Goal: Task Accomplishment & Management: Use online tool/utility

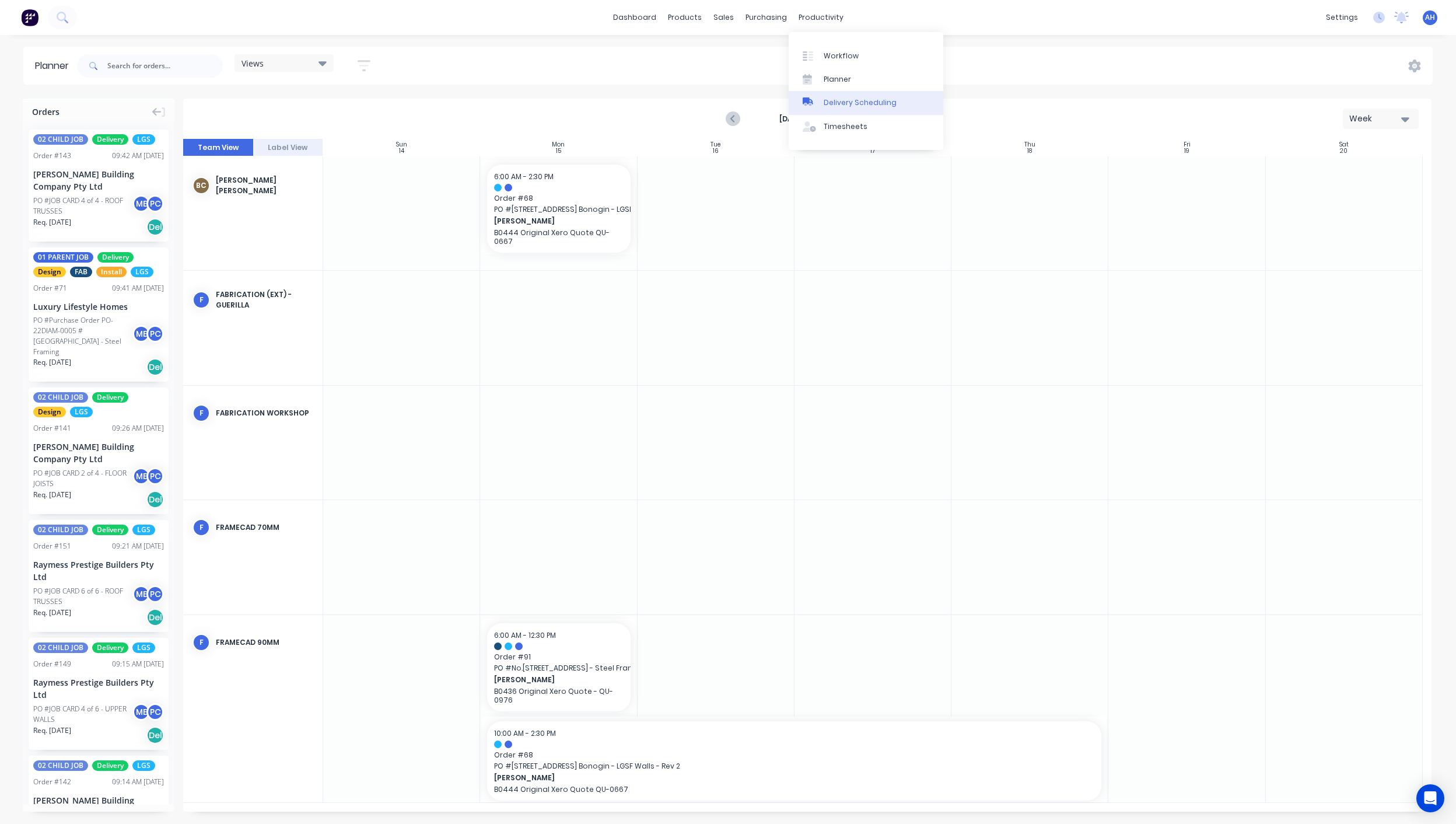
click at [845, 112] on link "Delivery Scheduling" at bounding box center [866, 103] width 155 height 23
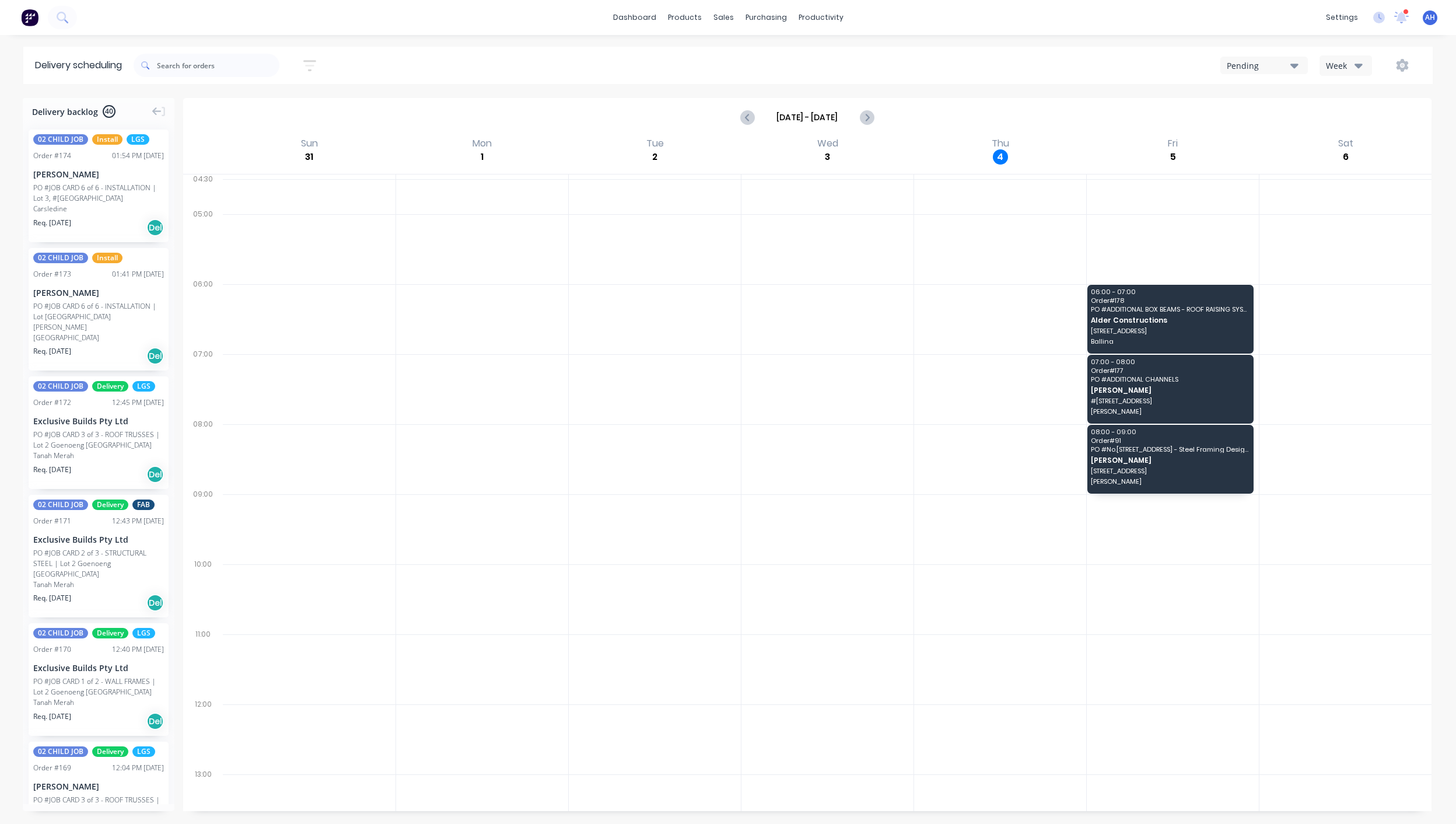
click at [1284, 73] on button "Pending" at bounding box center [1264, 66] width 88 height 18
click at [1412, 80] on div "Sort by Most recent Created date Required date Order number Customer name Most …" at bounding box center [783, 65] width 1299 height 33
click at [1406, 67] on icon "button" at bounding box center [1402, 66] width 12 height 13
click at [1344, 121] on div "Settings" at bounding box center [1366, 120] width 90 height 17
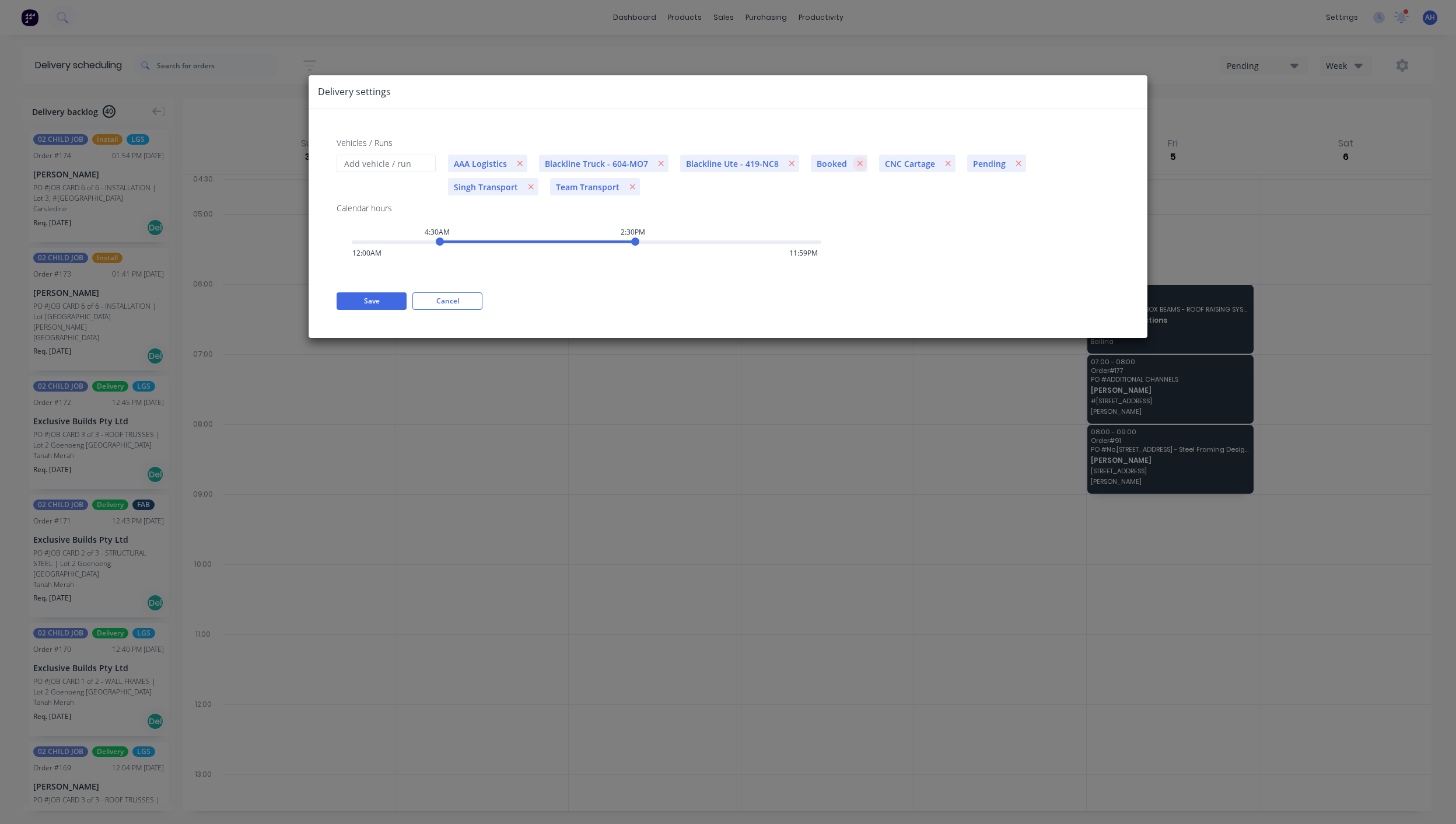
click at [857, 162] on icon "button" at bounding box center [860, 163] width 7 height 8
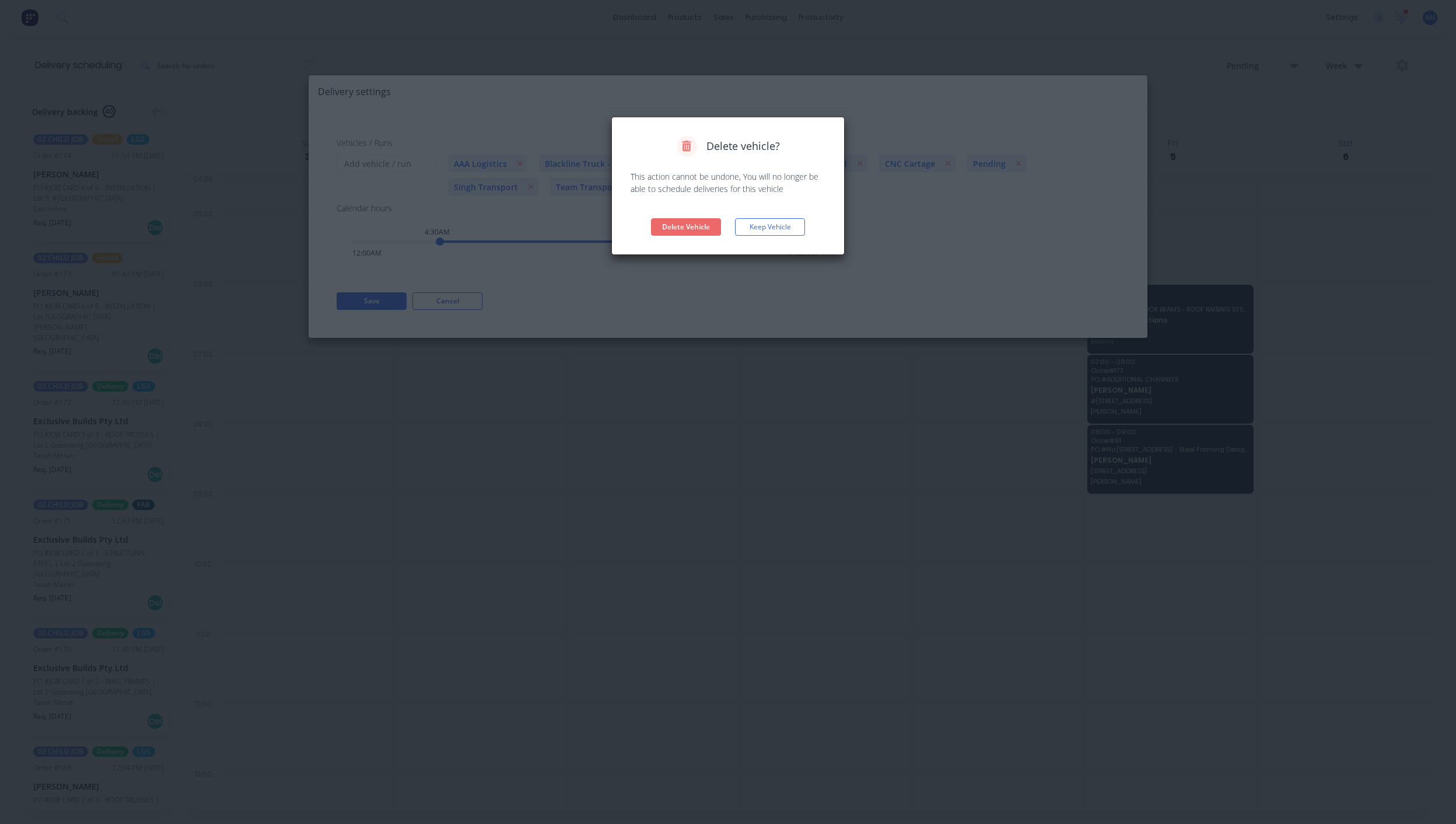
click at [687, 220] on button "Delete Vehicle" at bounding box center [686, 227] width 70 height 18
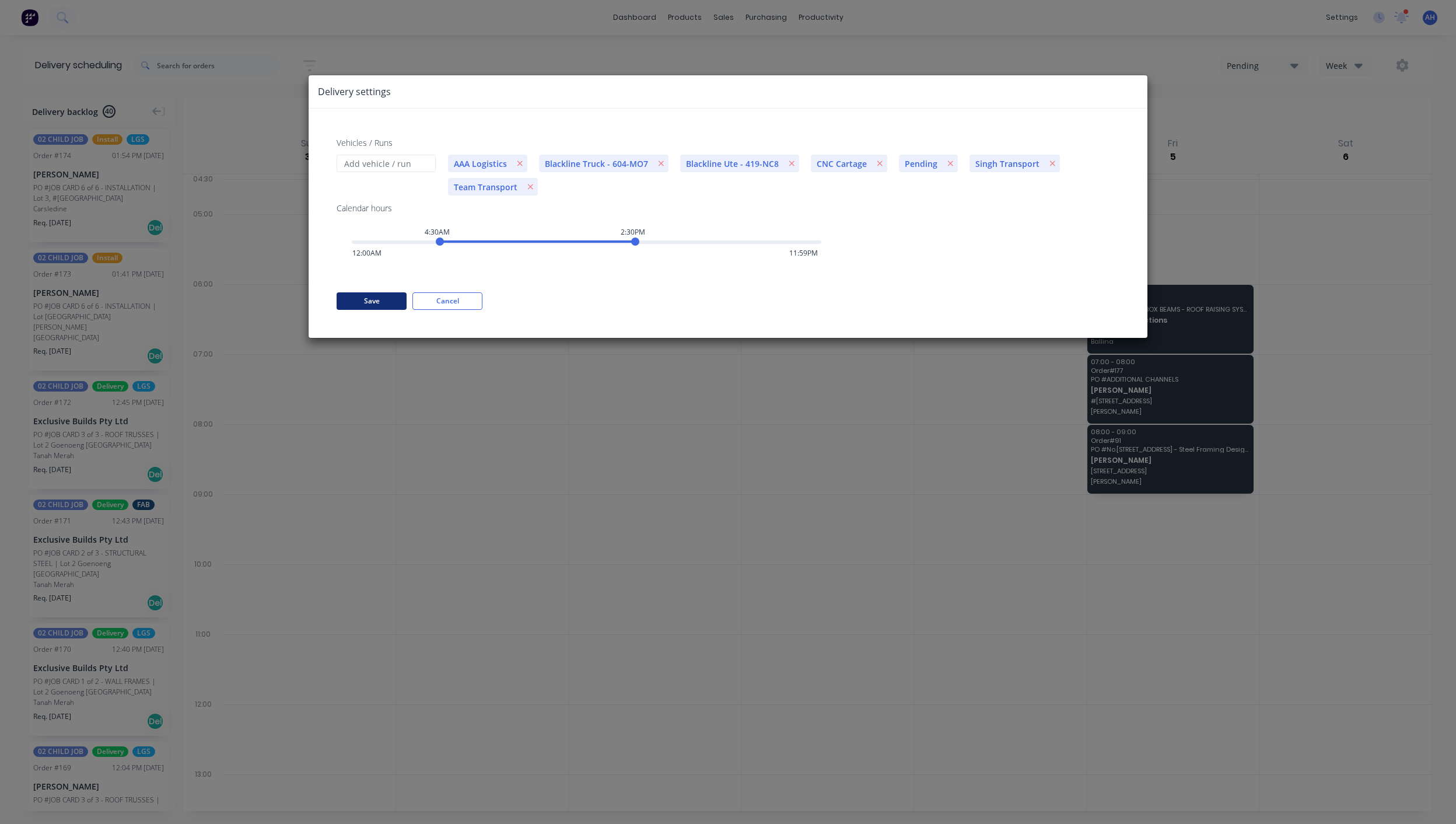
click at [371, 302] on button "Save" at bounding box center [371, 301] width 70 height 18
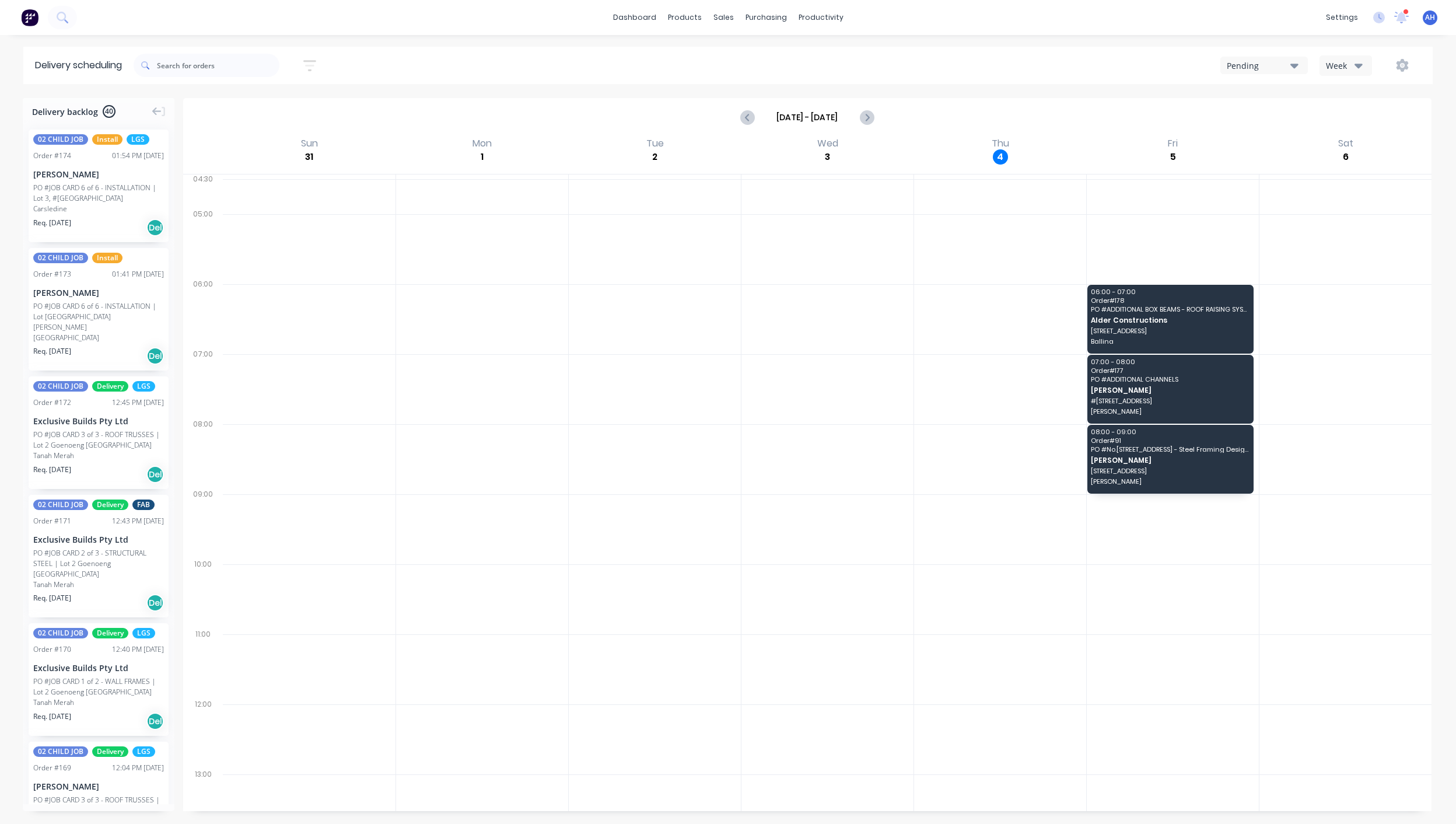
click at [1263, 66] on div "Pending" at bounding box center [1258, 66] width 63 height 12
click at [1401, 65] on icon "button" at bounding box center [1402, 65] width 4 height 4
click at [1342, 89] on div "Run Sheet" at bounding box center [1366, 96] width 90 height 17
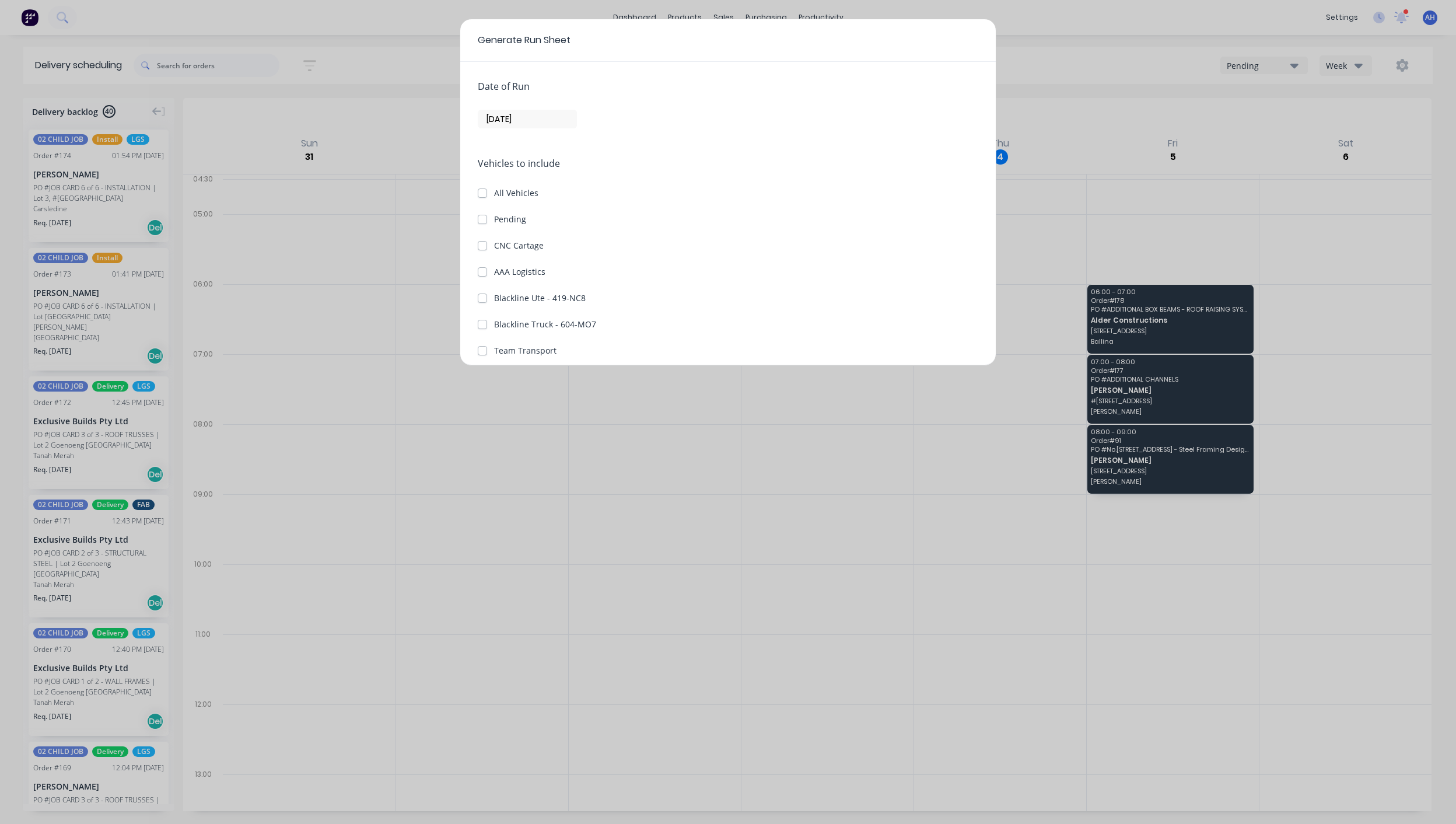
click at [1107, 609] on div "Generate Run Sheet Date of Run [DATE] Vehicles to include All Vehicles Pending …" at bounding box center [728, 412] width 1456 height 824
click at [1128, 30] on div "Generate Run Sheet Date of Run [DATE] Vehicles to include All Vehicles Pending …" at bounding box center [728, 412] width 1456 height 824
click at [366, 282] on div "Generate Run Sheet Date of Run [DATE] Vehicles to include All Vehicles Pending …" at bounding box center [728, 412] width 1456 height 824
click at [494, 196] on label "All Vehicles" at bounding box center [516, 193] width 45 height 12
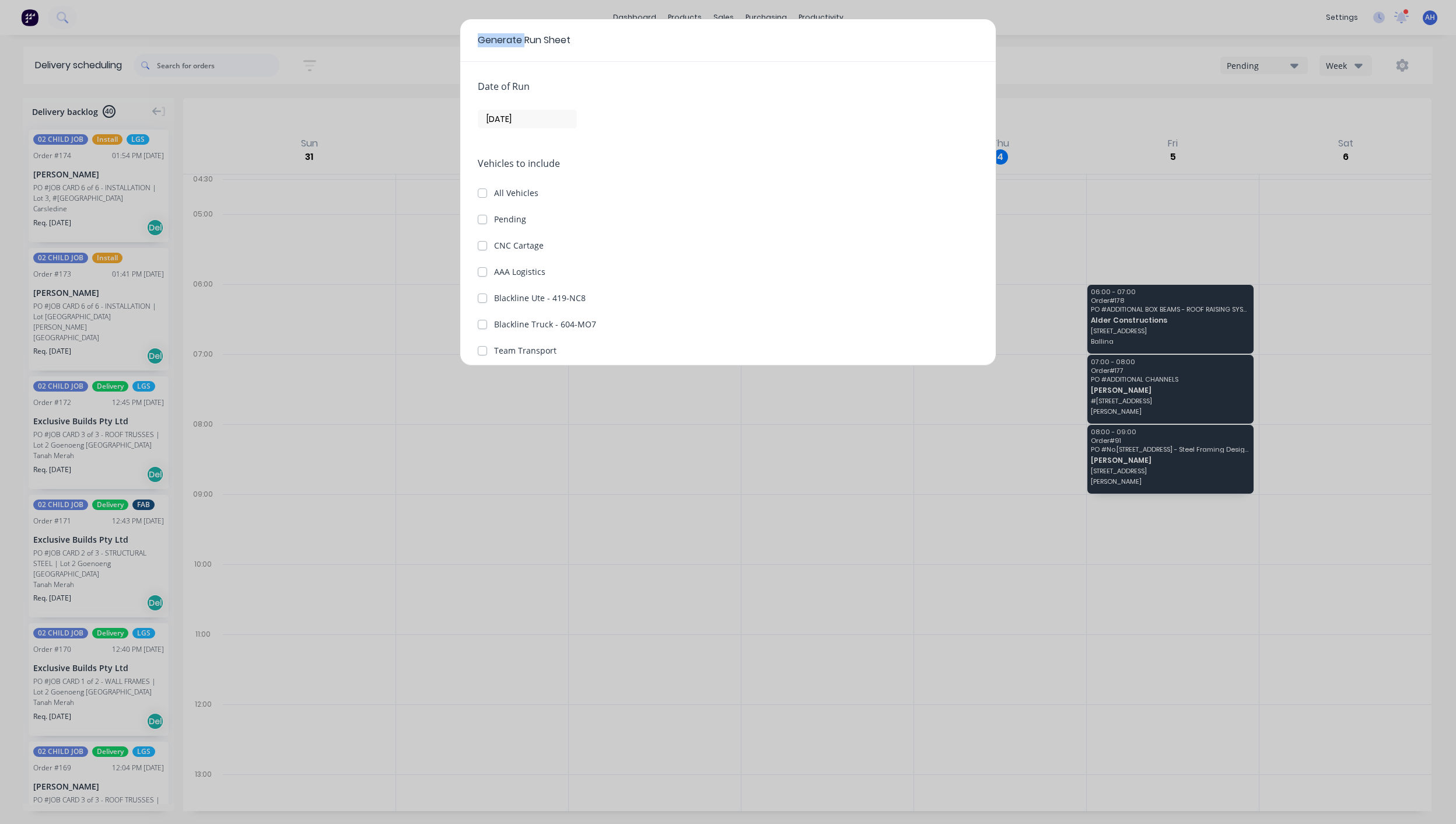
click at [485, 196] on input "All Vehicles" at bounding box center [482, 192] width 9 height 11
checkbox input "true"
checkbox Cartage "true"
checkbox Logistics "true"
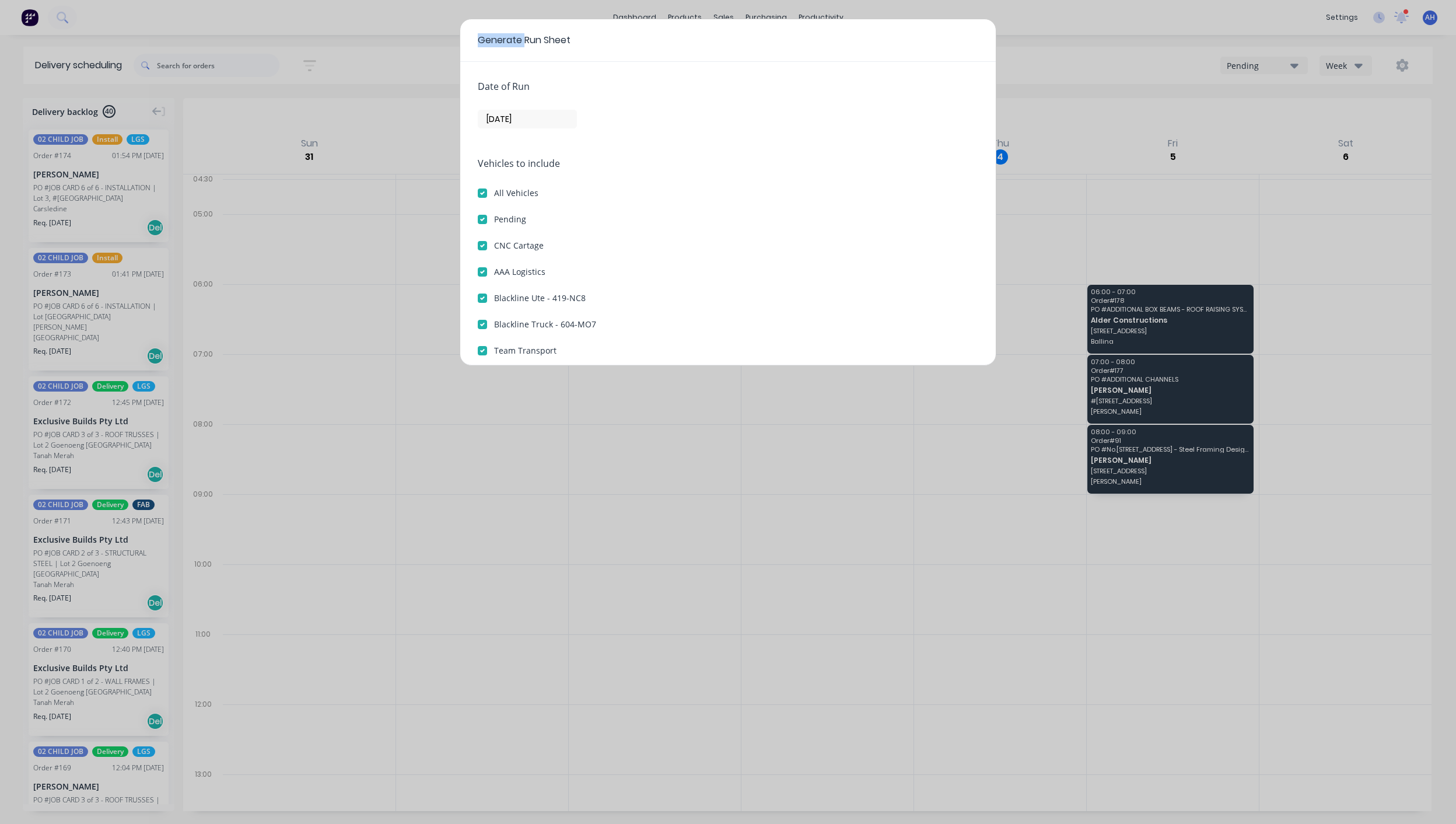
checkbox 419-NC8 "true"
checkbox 604-MO7 "true"
checkbox Transport "true"
click at [571, 118] on input "[DATE]" at bounding box center [527, 119] width 98 height 18
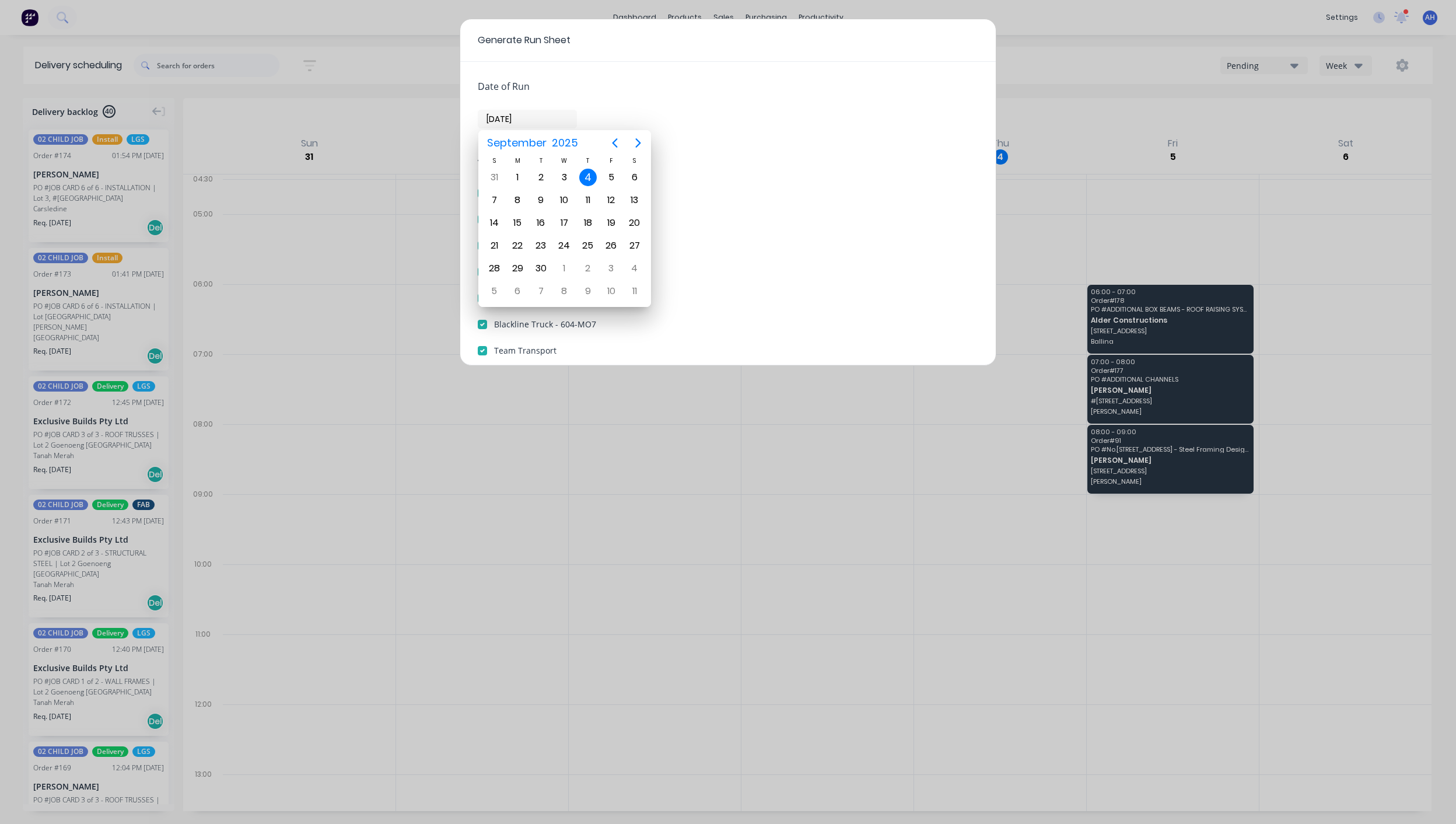
click at [690, 510] on div "Generate Run Sheet Date of Run [DATE] Vehicles to include All Vehicles Pending …" at bounding box center [728, 412] width 1456 height 824
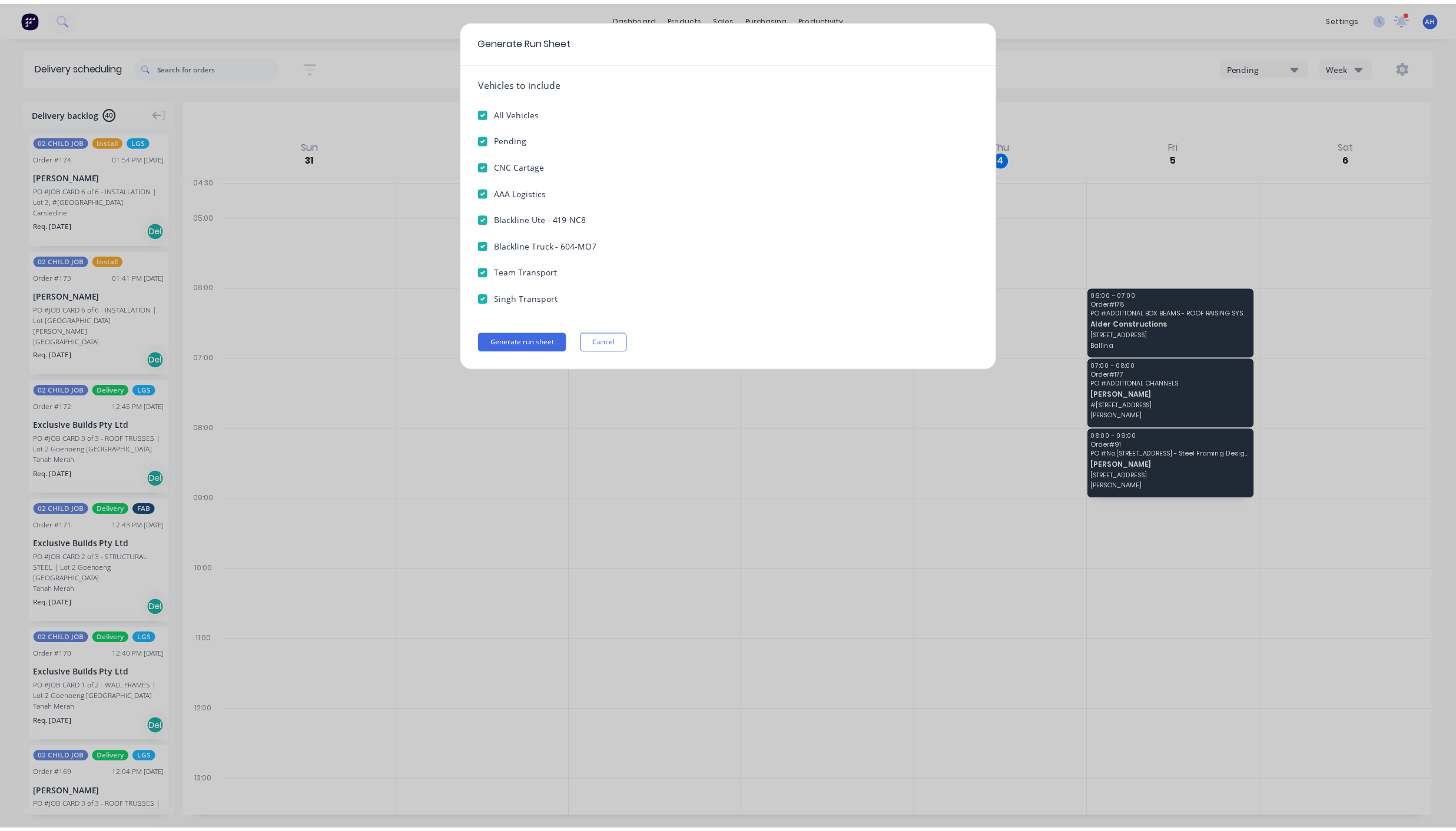
scroll to position [82, 0]
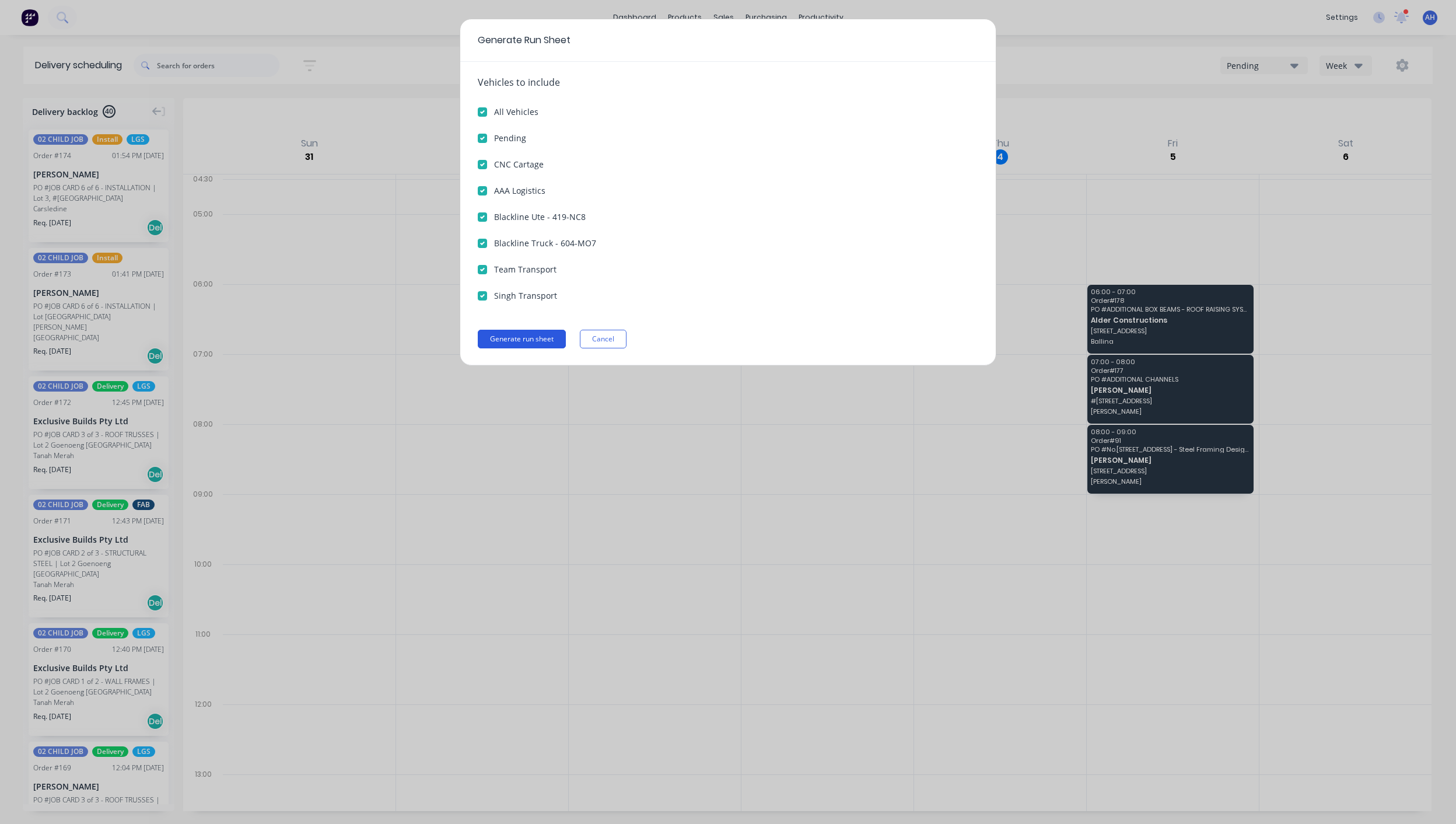
click at [539, 338] on button "Generate run sheet" at bounding box center [522, 339] width 88 height 19
click at [62, 796] on span "×" at bounding box center [61, 801] width 7 height 16
click at [616, 339] on button "Cancel" at bounding box center [603, 339] width 47 height 19
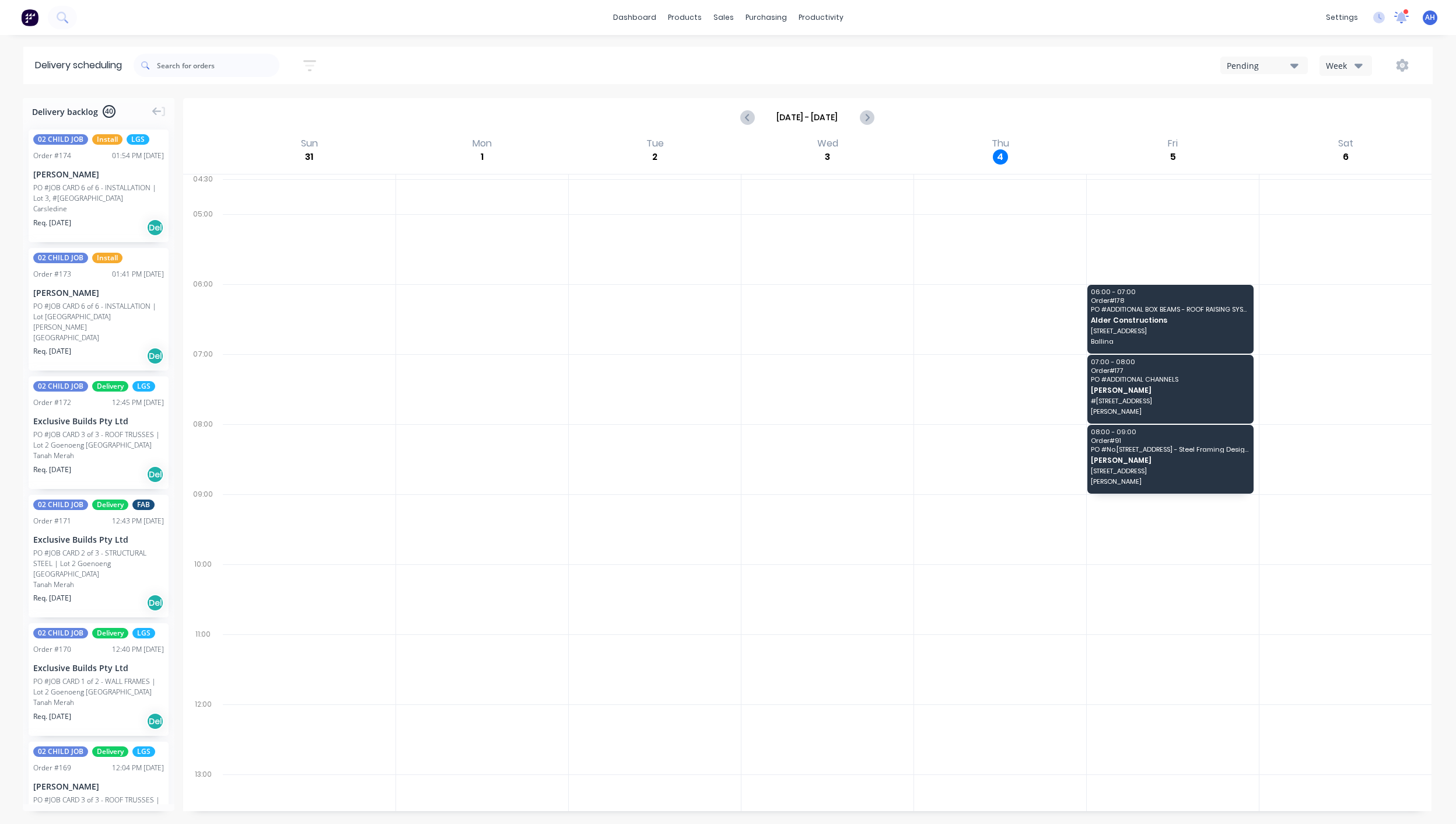
click at [1401, 13] on icon at bounding box center [1401, 16] width 10 height 9
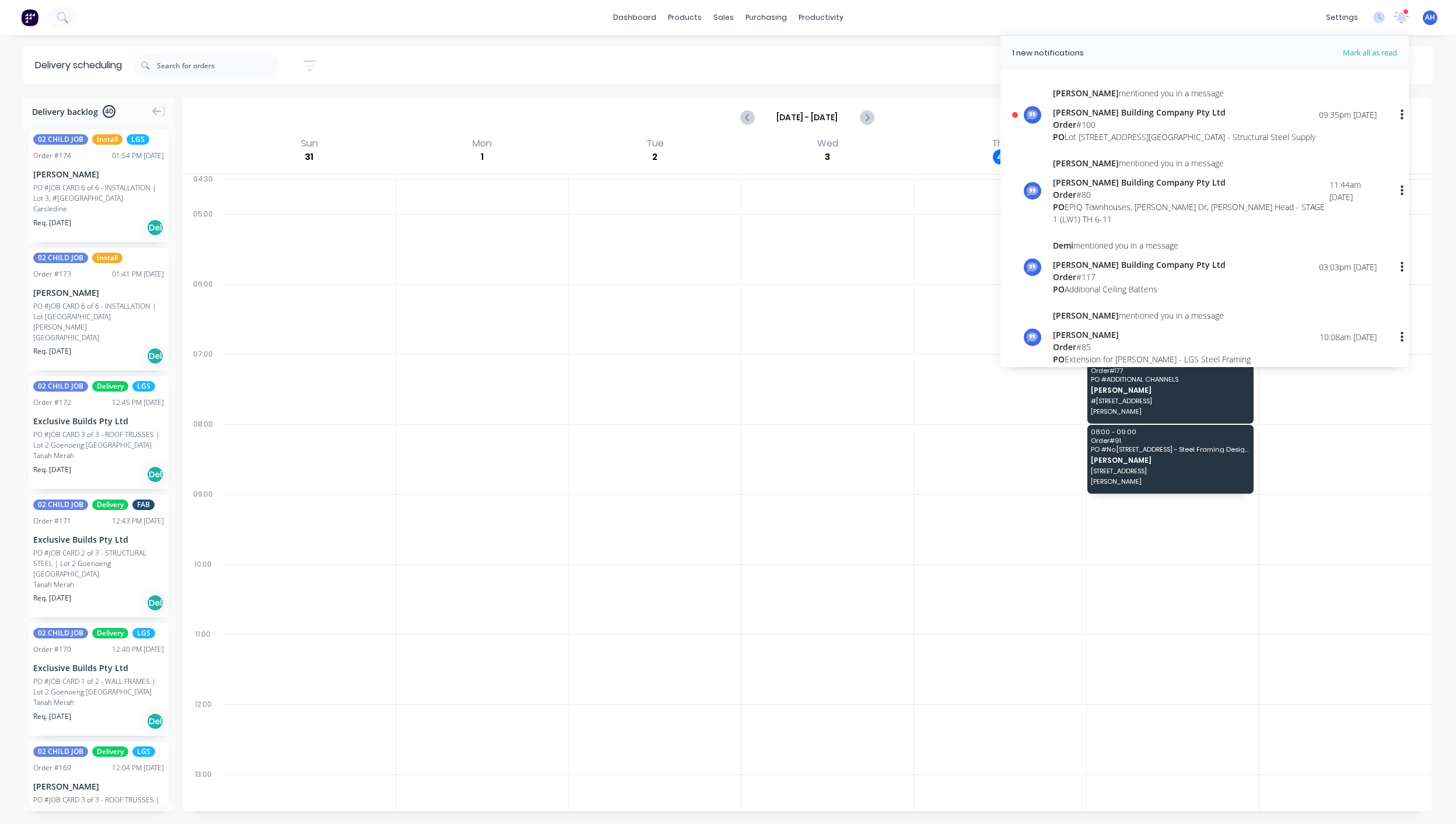
click at [1139, 131] on div "PO Lot [STREET_ADDRESS] Heads - Structural Steel Supply" at bounding box center [1185, 136] width 263 height 12
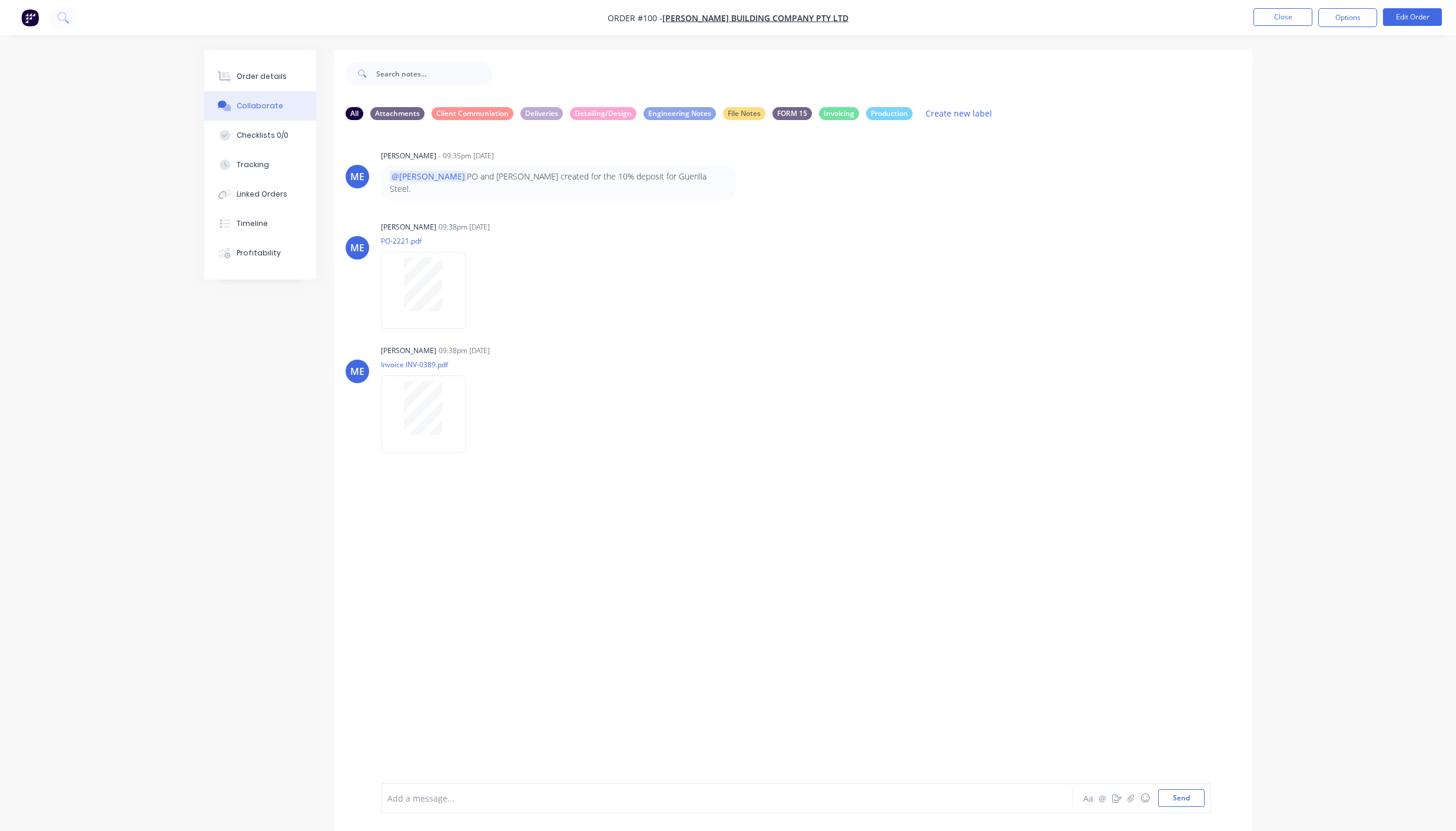
click at [30, 19] on img "button" at bounding box center [30, 18] width 18 height 18
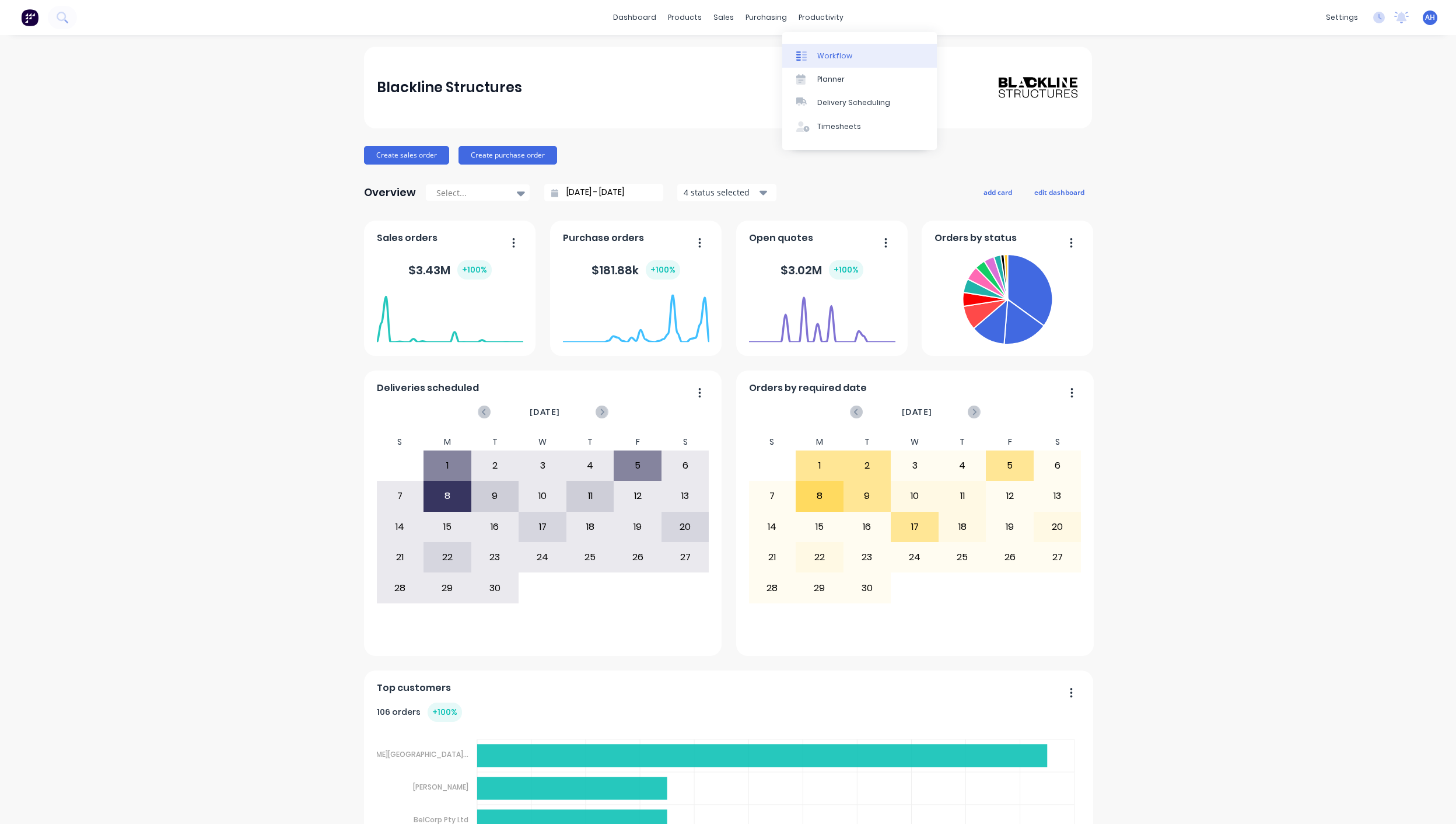
click at [814, 50] on link "Workflow" at bounding box center [860, 55] width 155 height 23
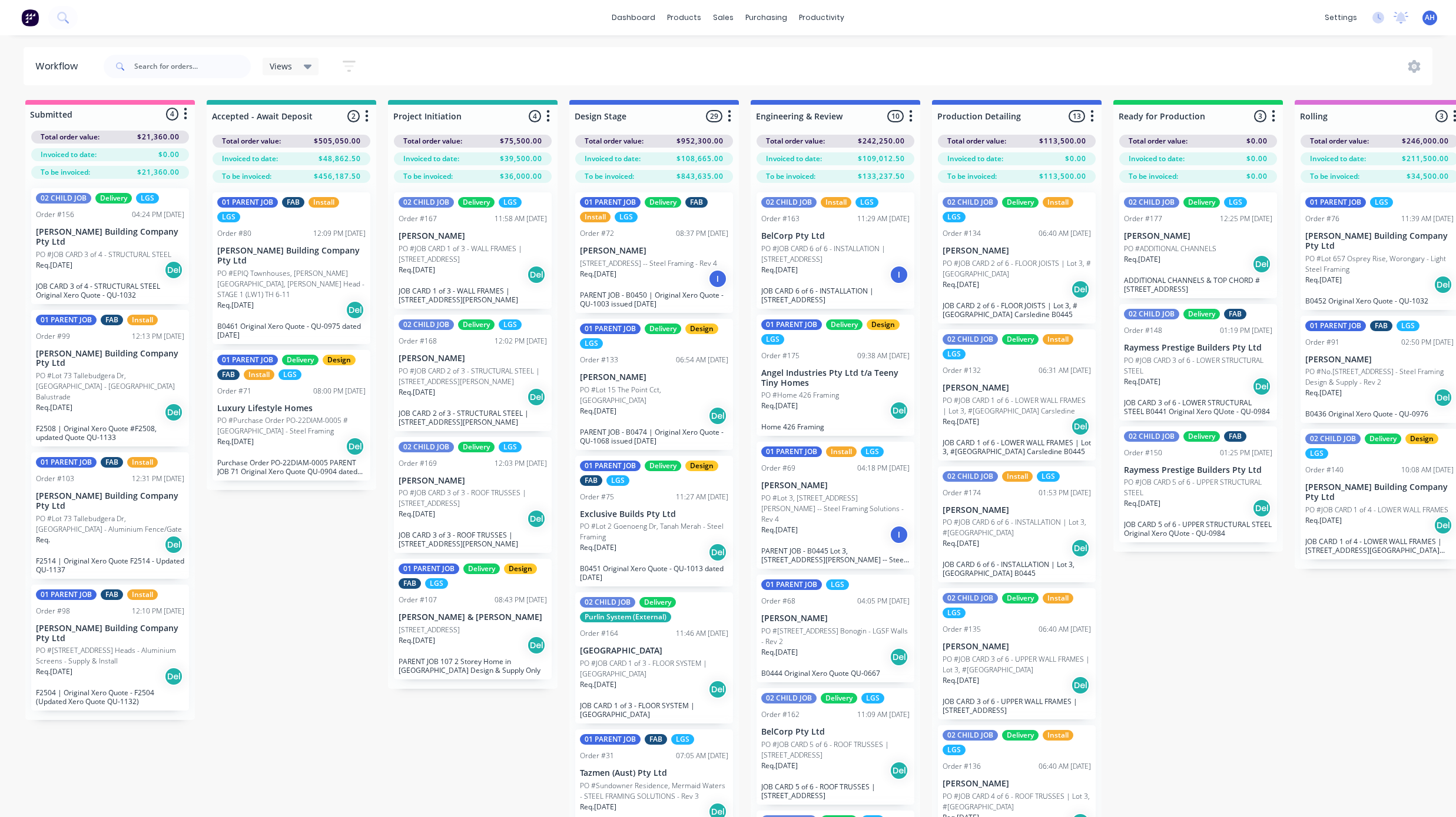
click at [289, 68] on span "Views" at bounding box center [281, 66] width 22 height 13
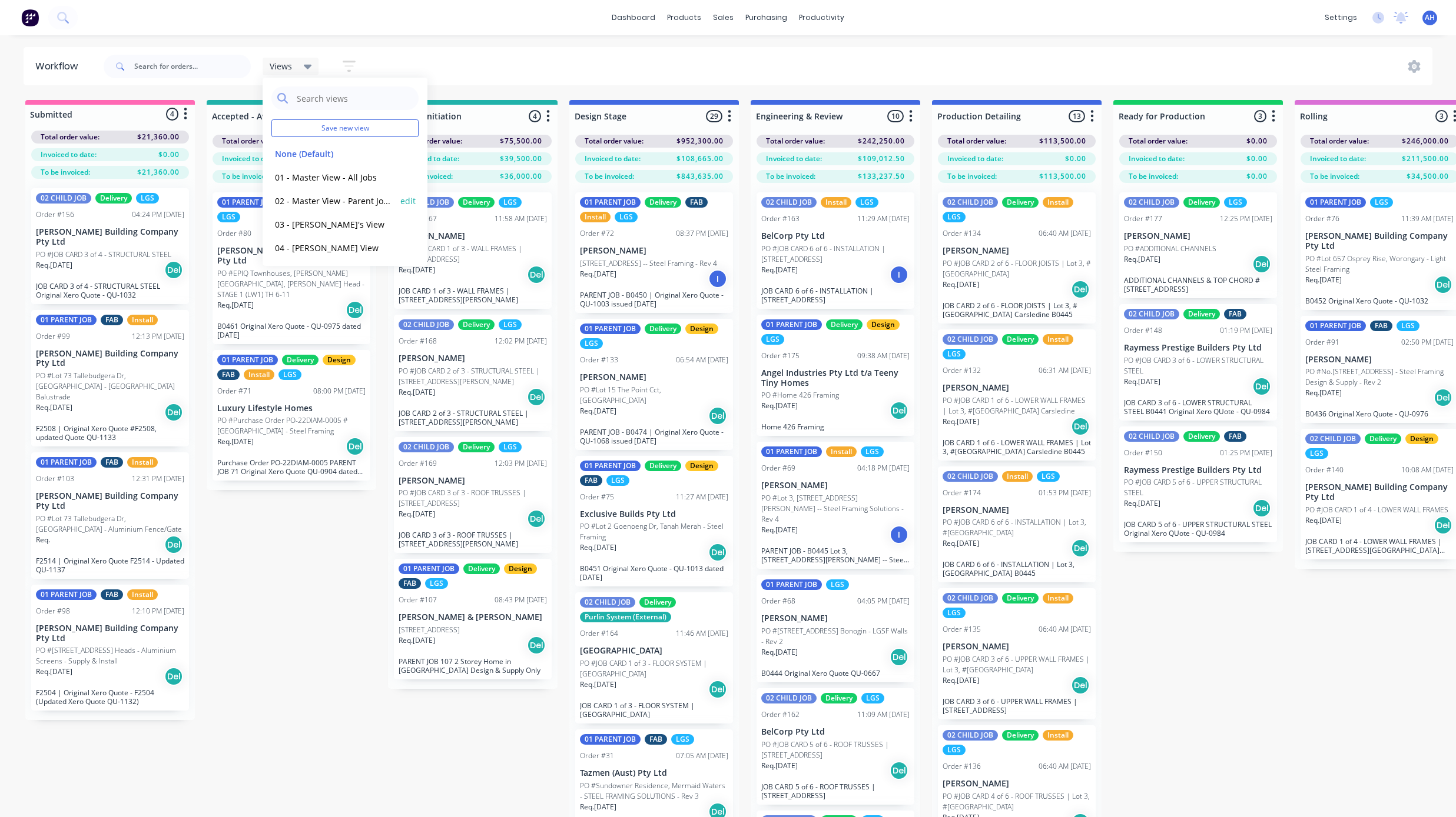
click at [331, 196] on button "02 - Master View - Parent Jobs Only" at bounding box center [334, 201] width 125 height 13
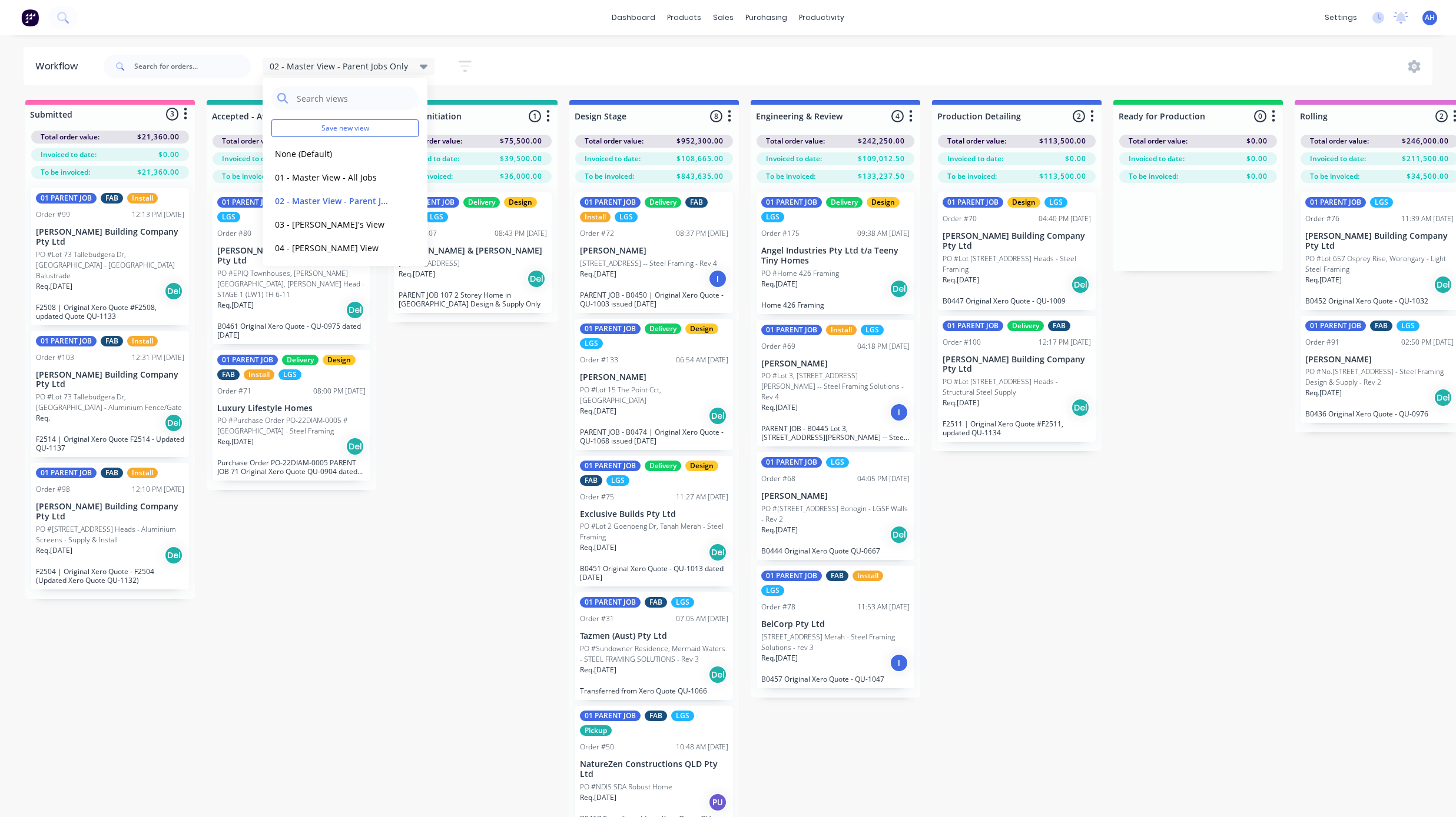
click at [1163, 604] on div "Submitted 3 Status colour #FF69B4 hex #FF69B4 Save Cancel Summaries Total order…" at bounding box center [1485, 479] width 2987 height 759
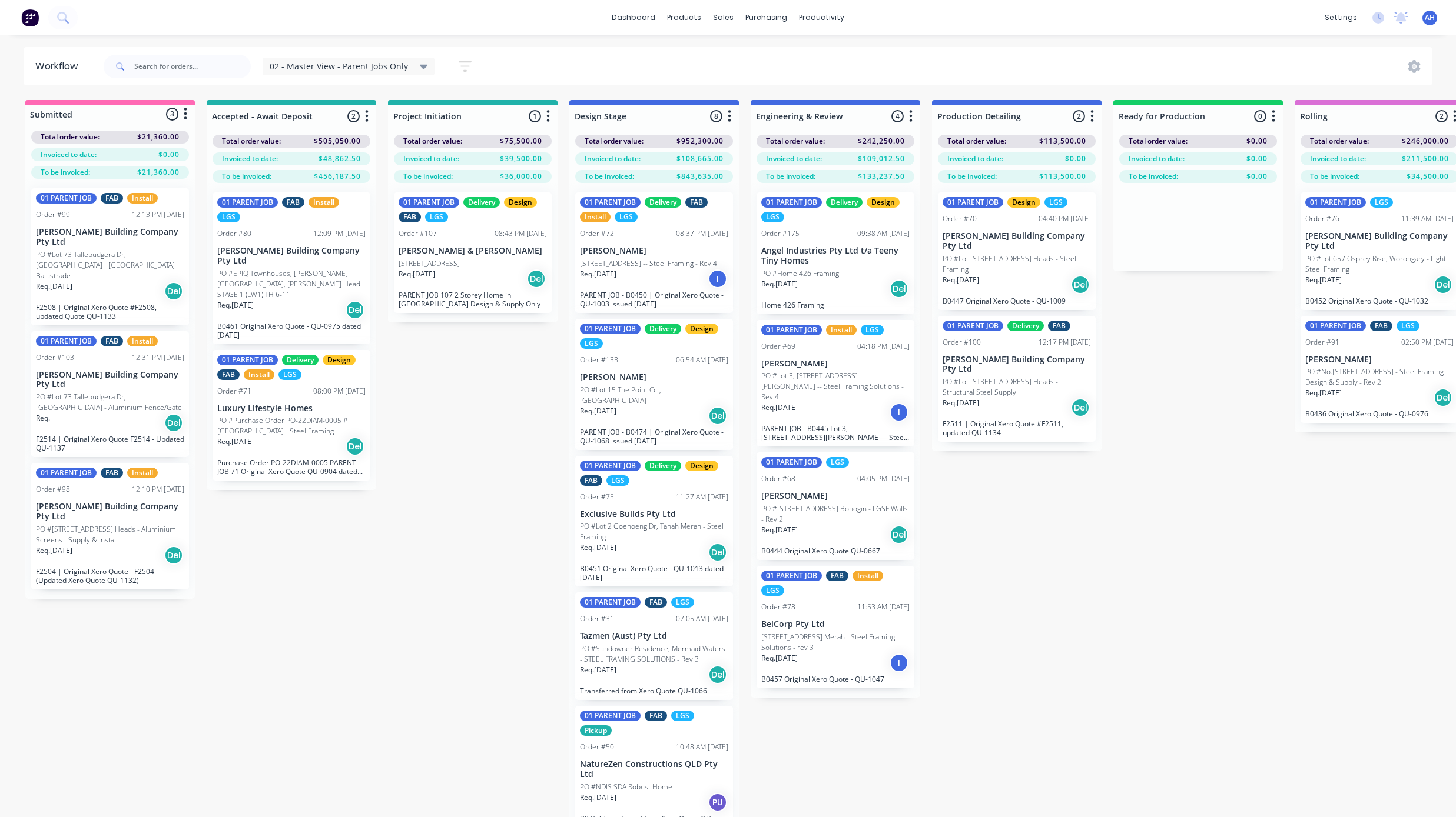
scroll to position [55, 0]
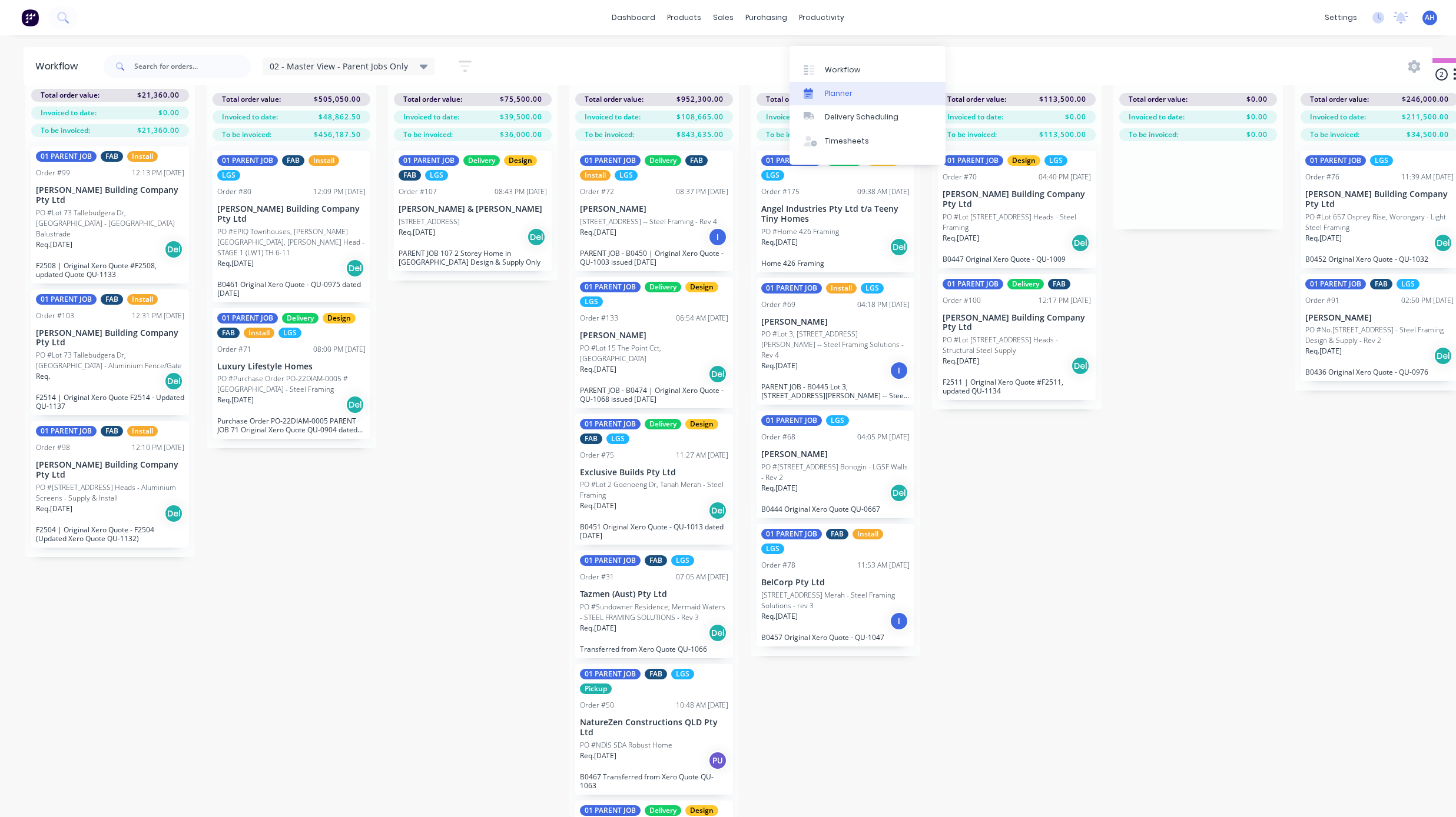
click at [826, 88] on div "Planner" at bounding box center [839, 93] width 28 height 10
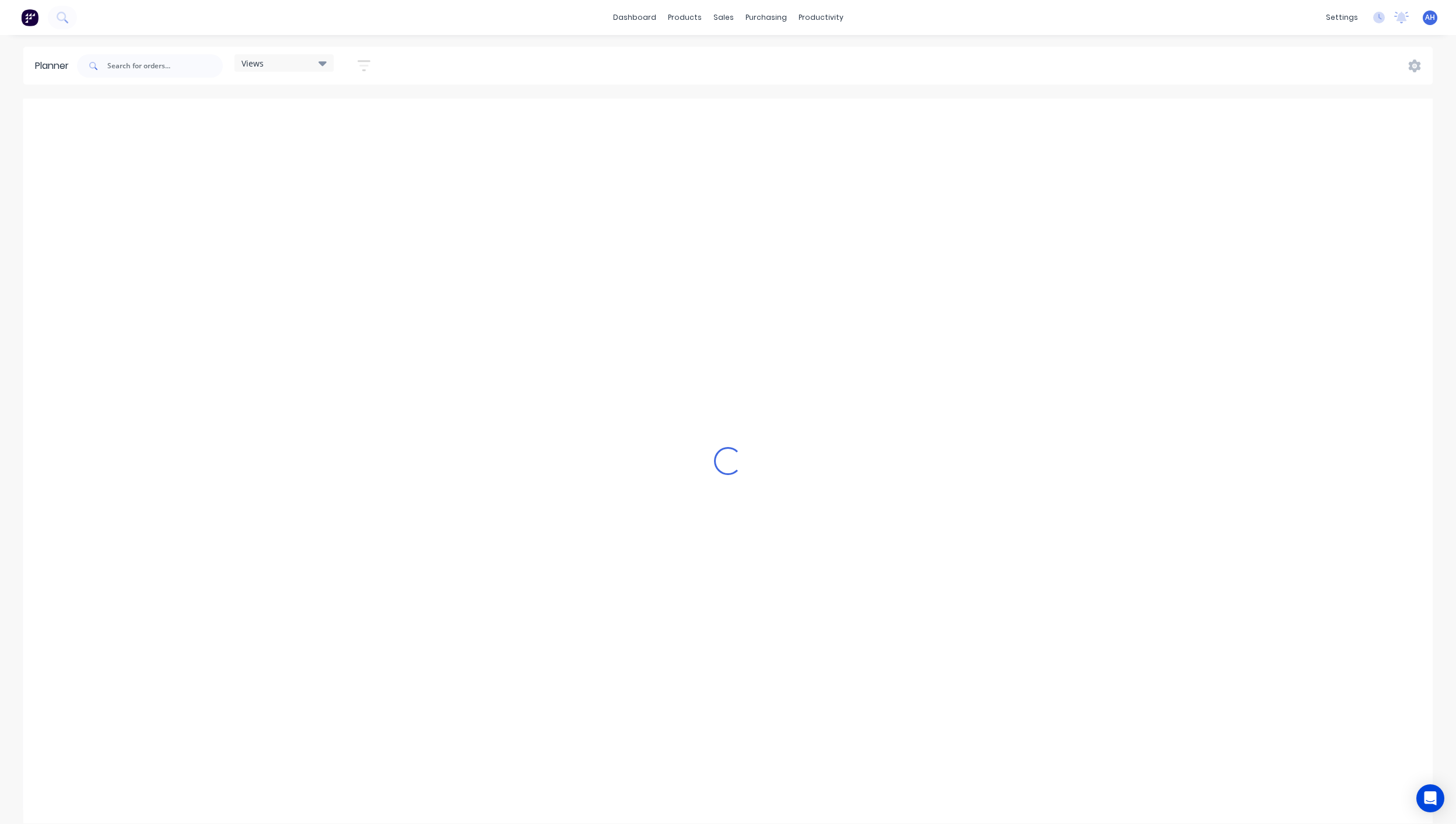
scroll to position [0, 483]
